Goal: Navigation & Orientation: Find specific page/section

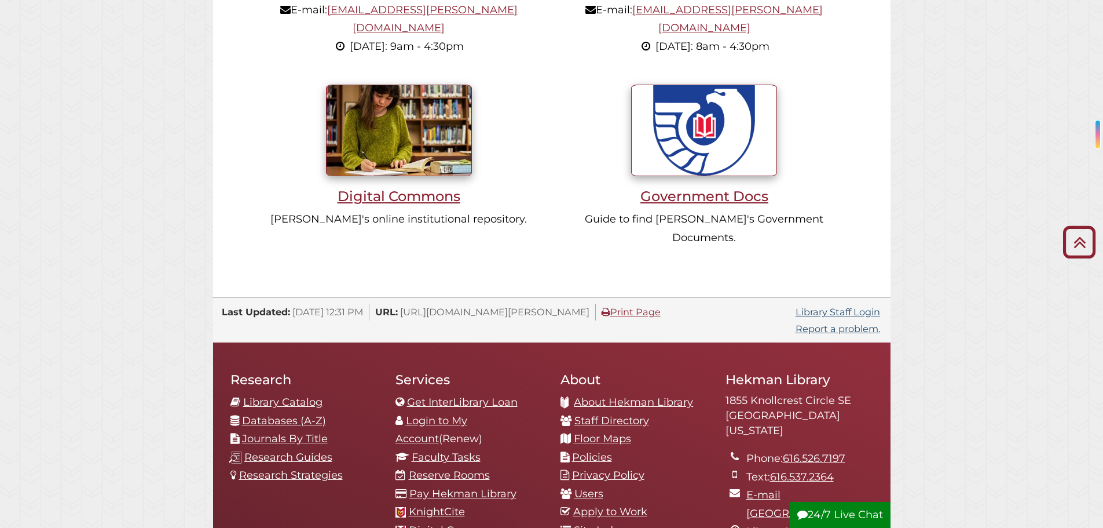
scroll to position [1100, 0]
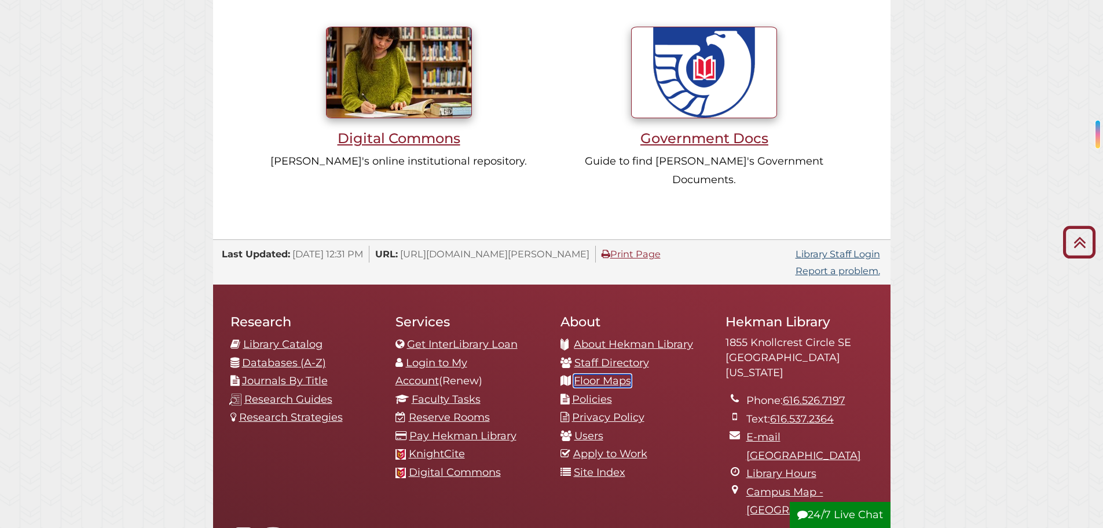
click at [613, 374] on link "Floor Maps" at bounding box center [602, 380] width 57 height 13
